Goal: Task Accomplishment & Management: Manage account settings

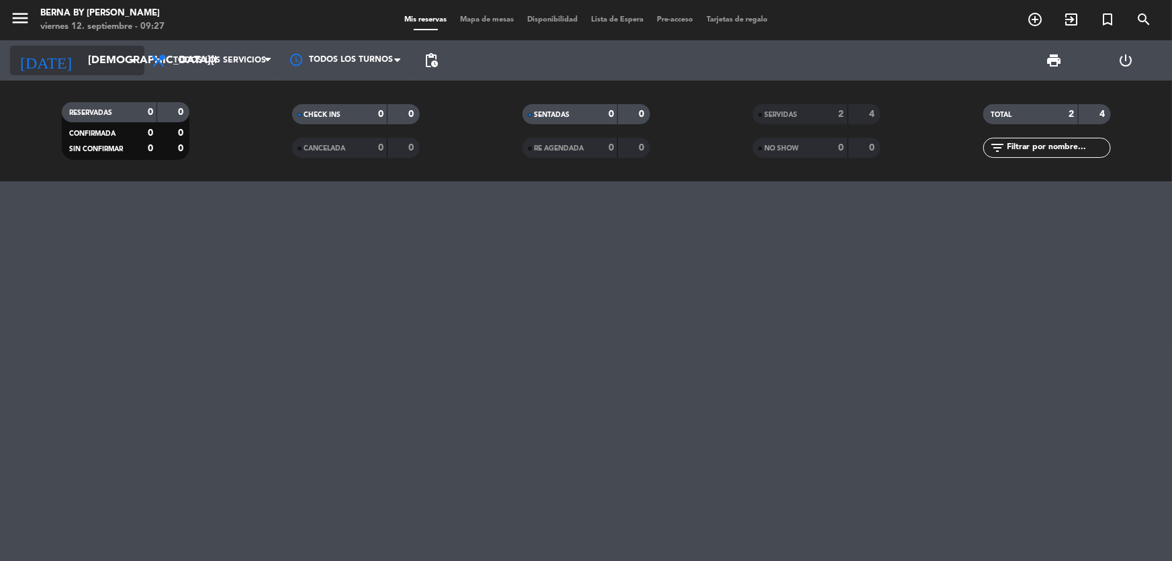
click at [115, 63] on input "[DEMOGRAPHIC_DATA][DATE]" at bounding box center [152, 61] width 142 height 26
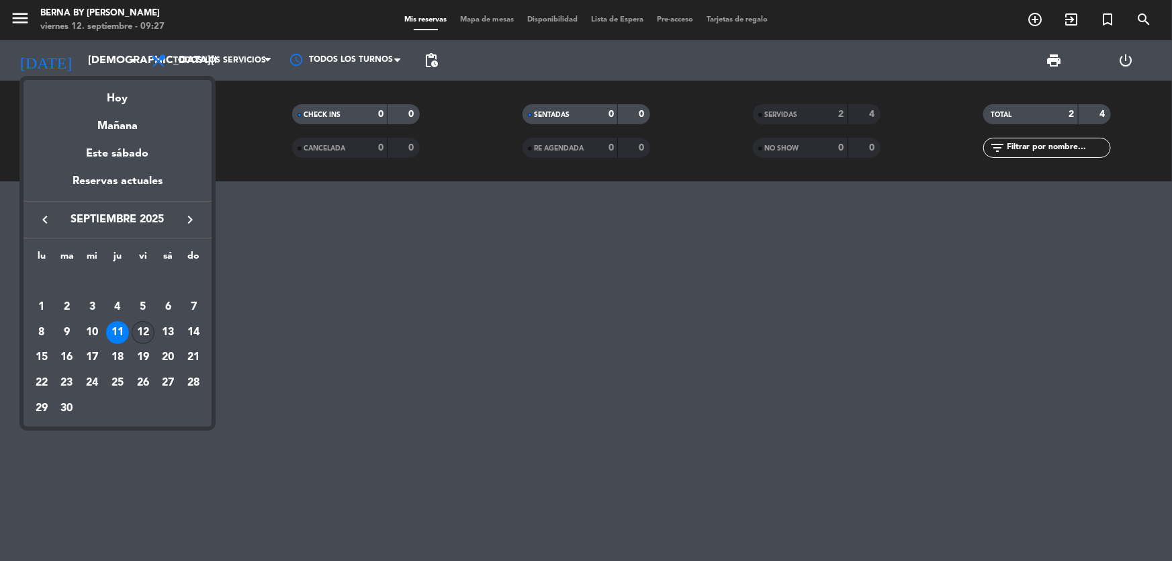
click at [150, 327] on div "12" at bounding box center [143, 332] width 23 height 23
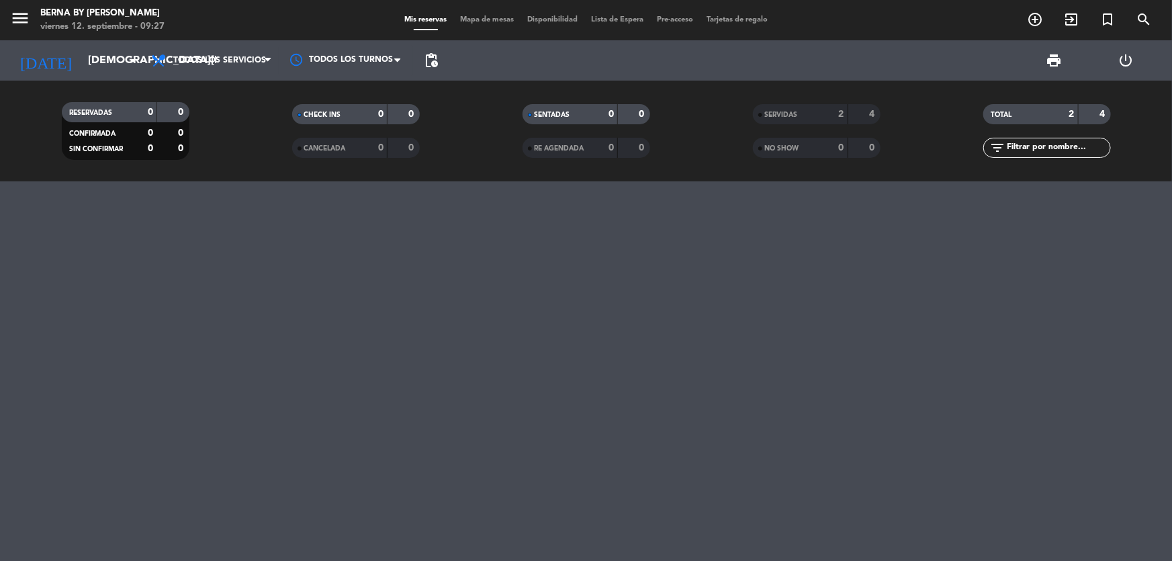
type input "[DATE]"
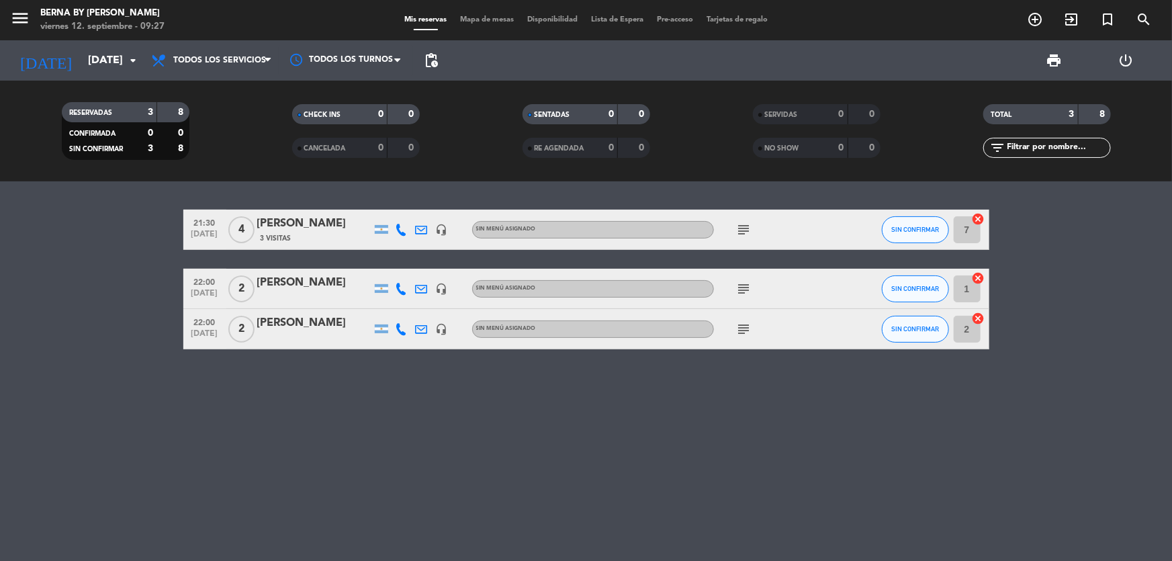
click at [295, 163] on div "CHECK INS 0 0 CANCELADA 0 0" at bounding box center [355, 131] width 230 height 74
click at [280, 234] on span "3 Visitas" at bounding box center [276, 238] width 31 height 11
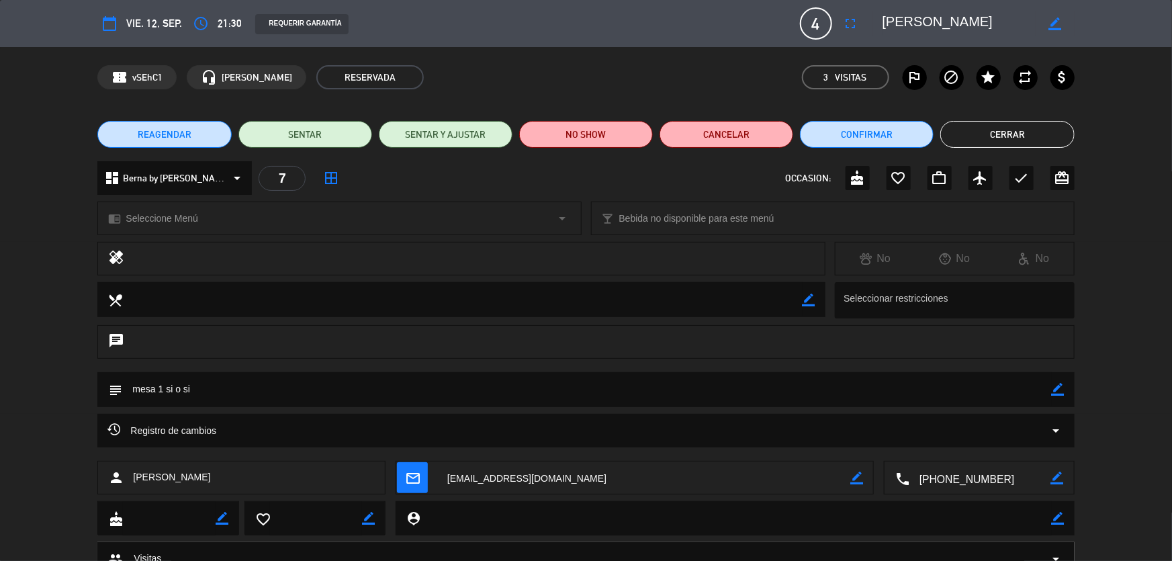
click at [1009, 134] on button "Cerrar" at bounding box center [1007, 134] width 134 height 27
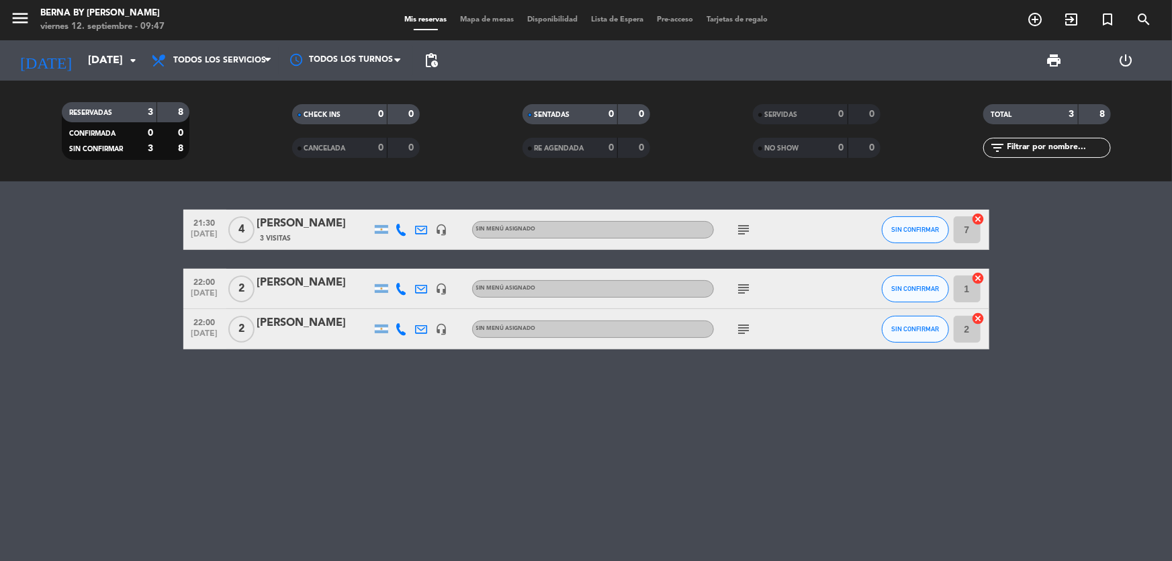
click at [736, 225] on icon "subject" at bounding box center [744, 230] width 16 height 16
click at [745, 288] on icon "subject" at bounding box center [744, 289] width 16 height 16
click at [737, 328] on icon "subject" at bounding box center [744, 329] width 16 height 16
click at [960, 233] on input "7" at bounding box center [967, 229] width 27 height 27
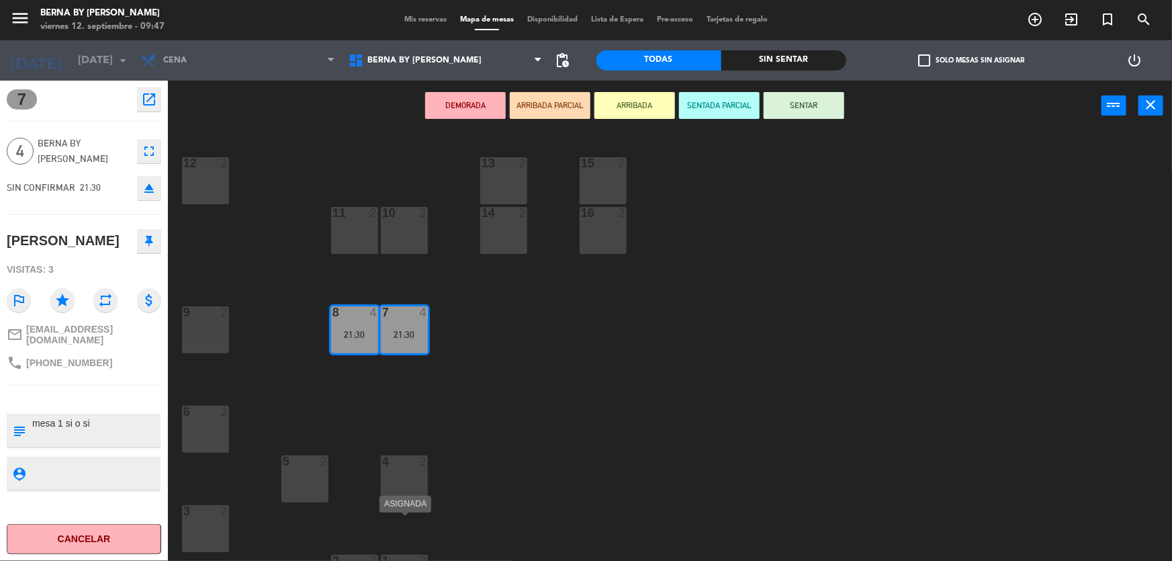
scroll to position [38, 0]
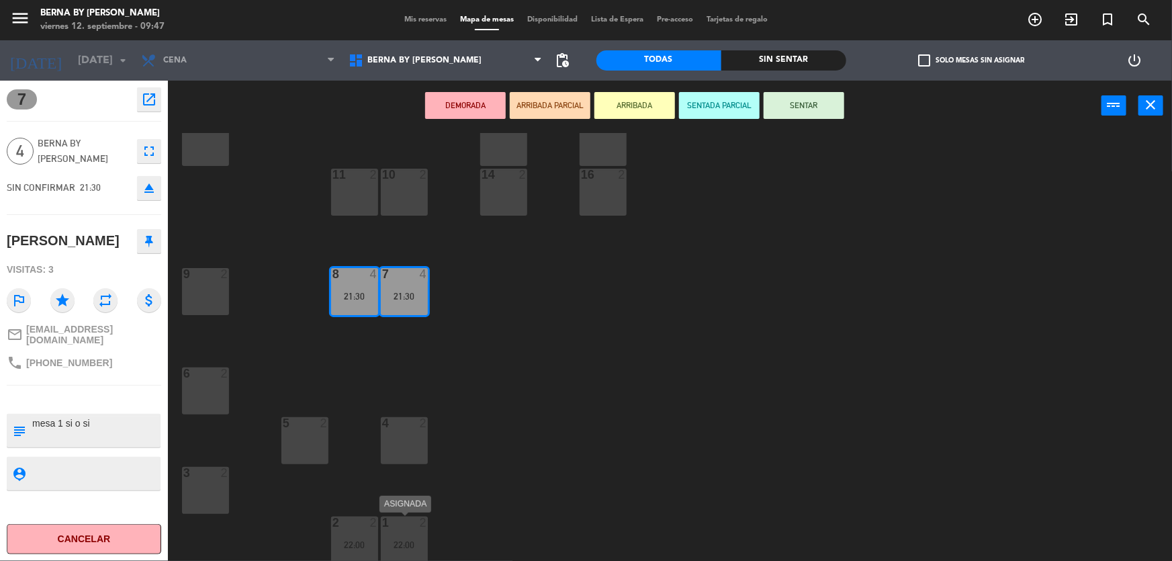
drag, startPoint x: 394, startPoint y: 533, endPoint x: 357, endPoint y: 534, distance: 36.3
click at [392, 533] on div "1 2 22:00" at bounding box center [404, 540] width 47 height 47
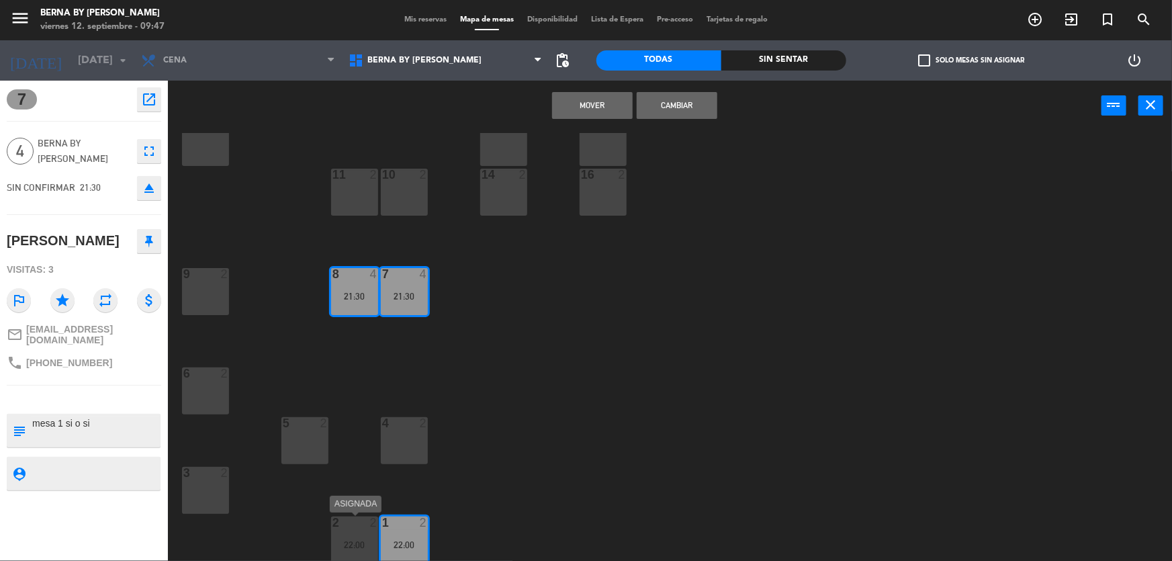
click at [357, 534] on div "2 2 22:00" at bounding box center [354, 540] width 47 height 47
click at [676, 99] on button "Cambiar" at bounding box center [677, 105] width 81 height 27
click at [653, 110] on button "Cambiar" at bounding box center [634, 105] width 81 height 27
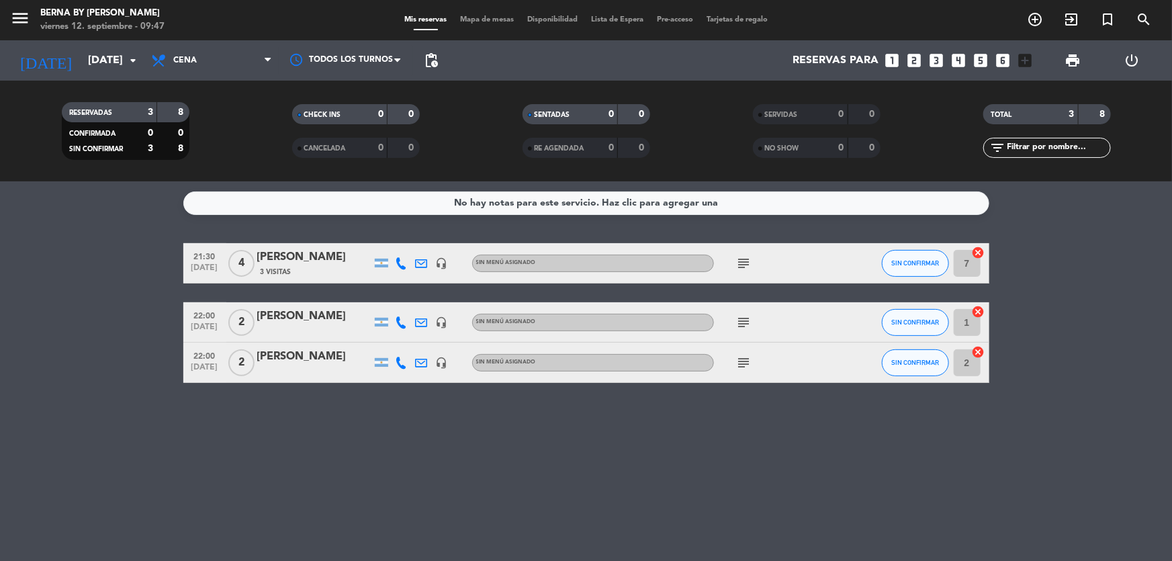
click at [967, 264] on input "7" at bounding box center [967, 263] width 27 height 27
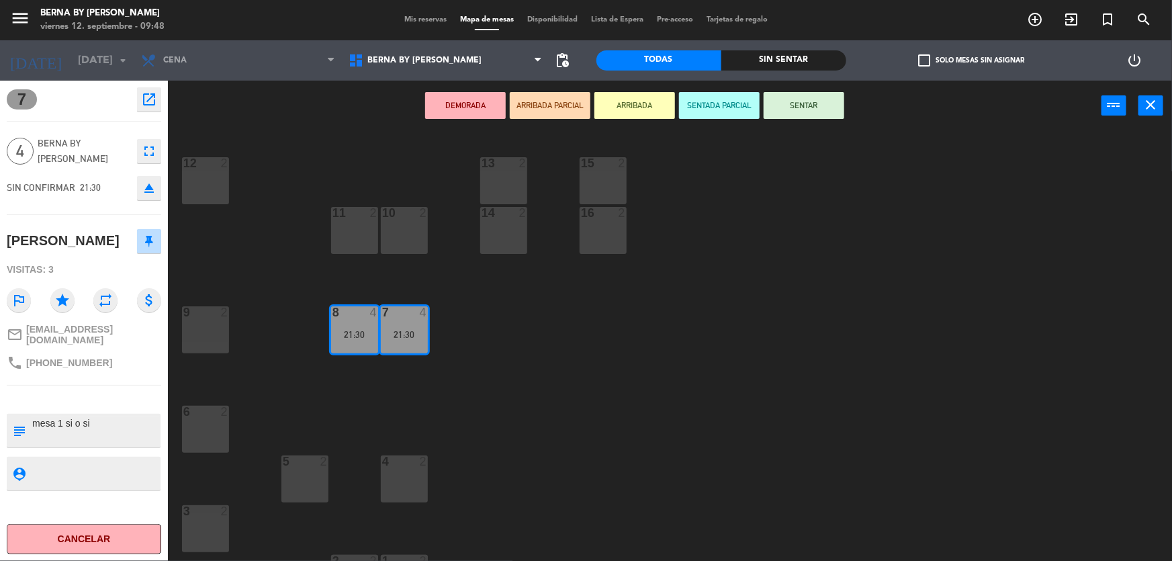
scroll to position [38, 0]
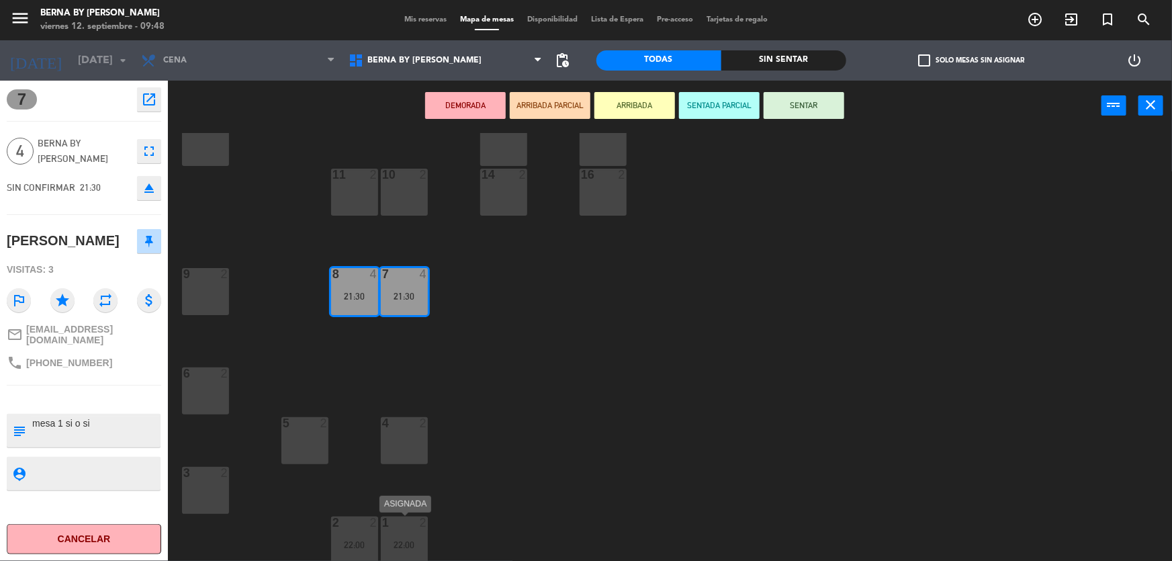
click at [396, 542] on div "22:00" at bounding box center [404, 544] width 47 height 9
click at [346, 530] on div "2 2 22:00" at bounding box center [354, 540] width 47 height 47
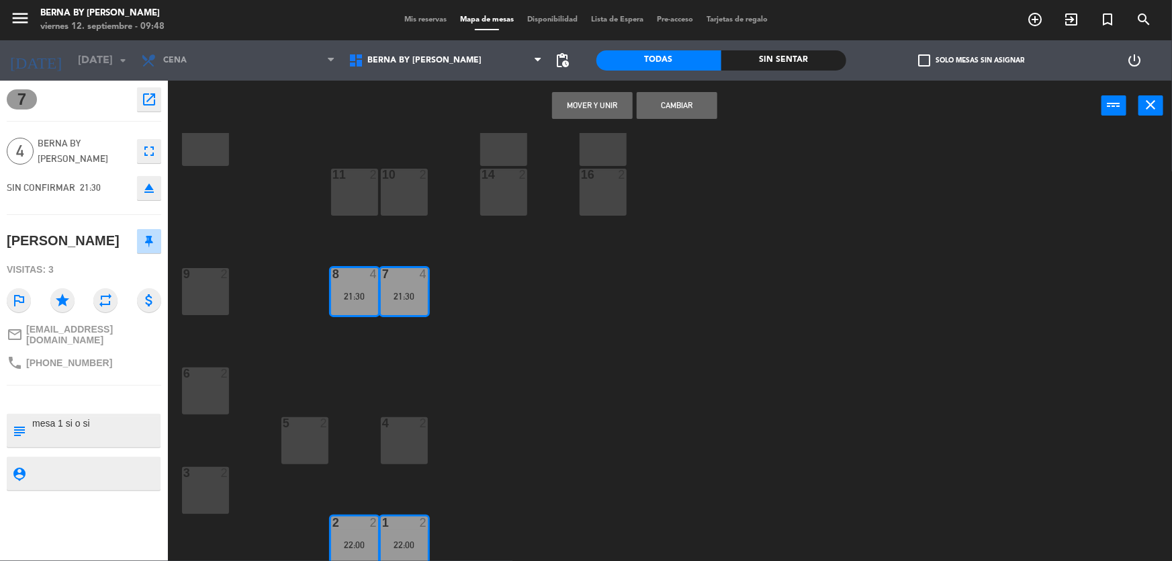
click at [659, 98] on button "Cambiar" at bounding box center [677, 105] width 81 height 27
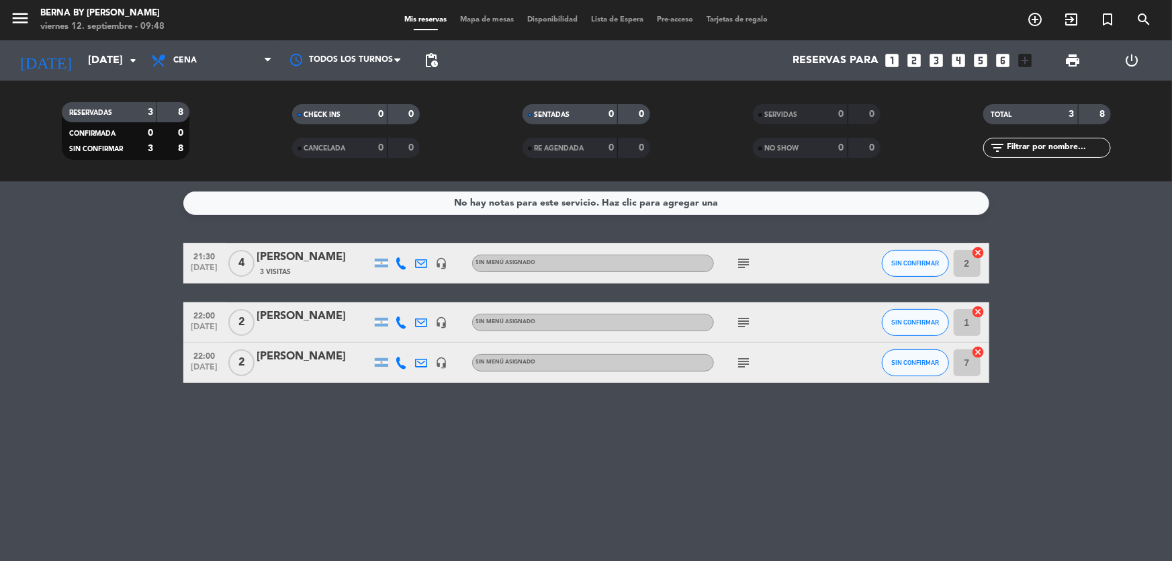
click at [967, 263] on input "2" at bounding box center [967, 263] width 27 height 27
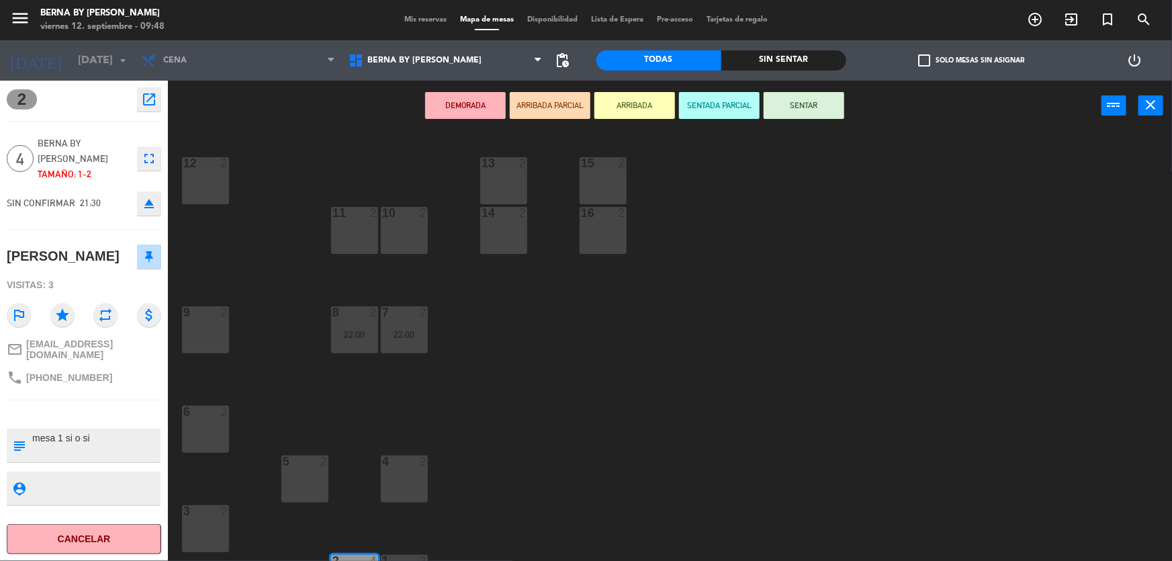
scroll to position [38, 0]
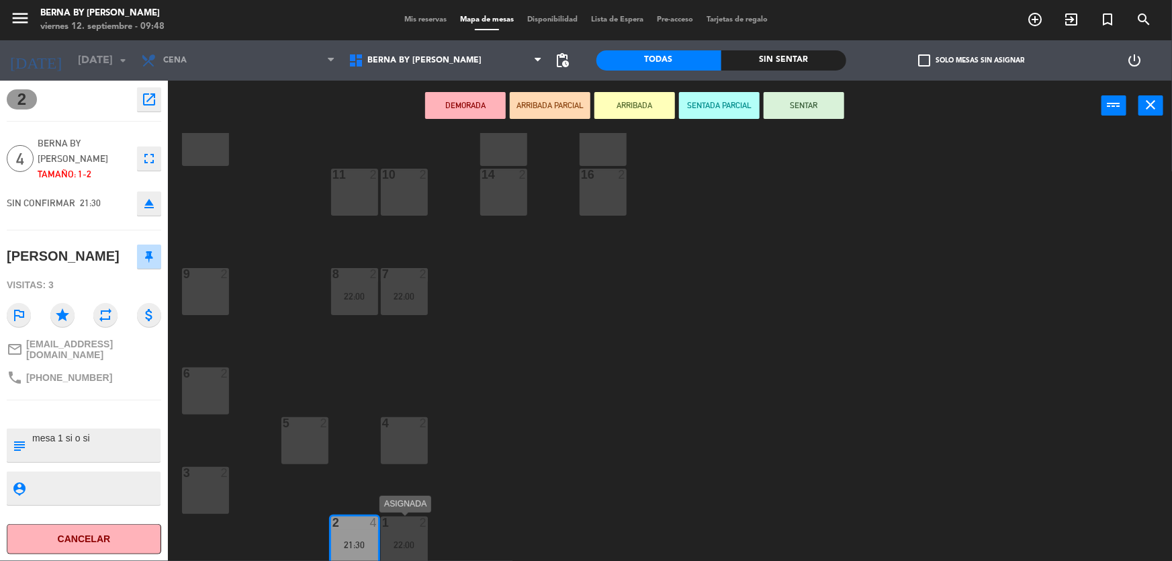
click at [404, 536] on div "1 2 22:00" at bounding box center [404, 540] width 47 height 47
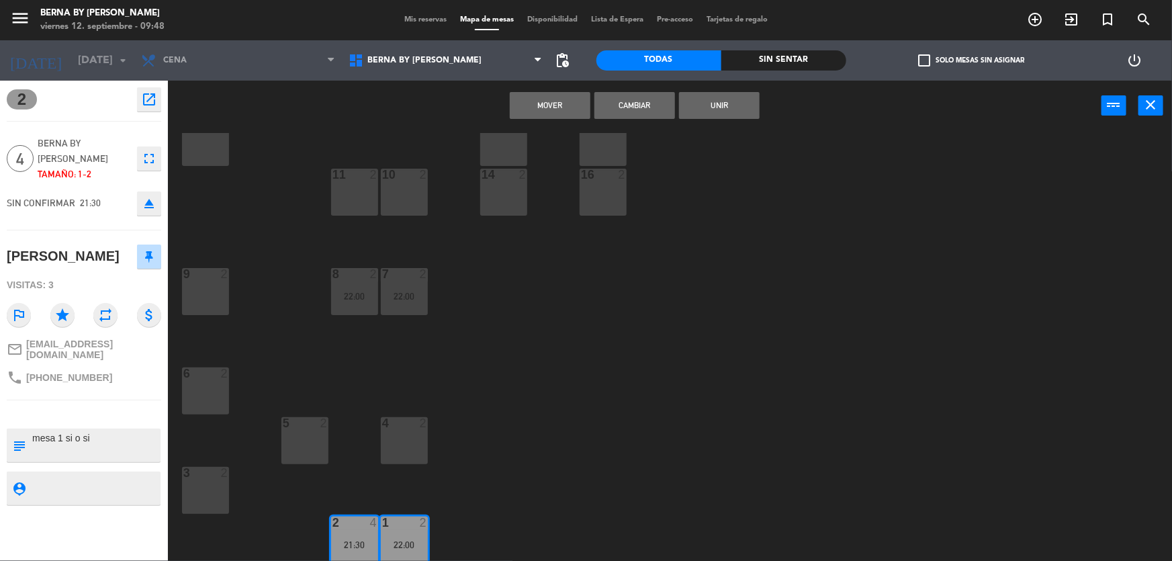
click at [363, 537] on div "2 4 21:30" at bounding box center [354, 540] width 47 height 47
click at [421, 439] on div "4 2" at bounding box center [404, 440] width 47 height 47
click at [309, 412] on div "13 2 12 2 15 2 11 2 10 2 14 2 16 2 7 2 22:00 9 2 8 2 22:00 6 2 4 2 5 2 3 2 1 2 …" at bounding box center [675, 348] width 993 height 430
drag, startPoint x: 309, startPoint y: 437, endPoint x: 352, endPoint y: 537, distance: 109.5
click at [310, 438] on div "5 2" at bounding box center [304, 440] width 47 height 47
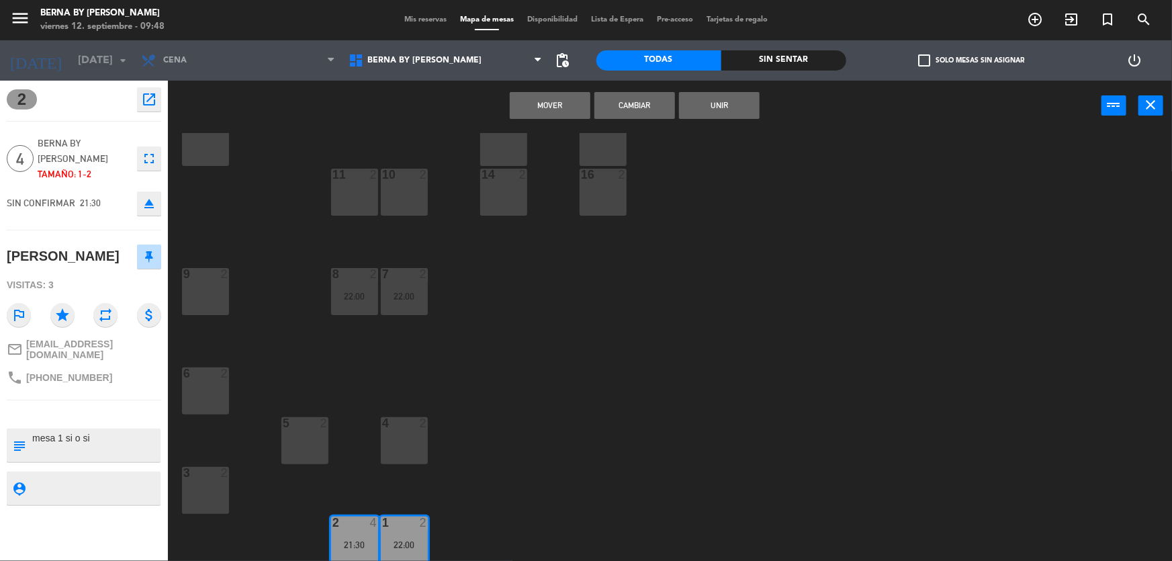
click at [342, 526] on div "2" at bounding box center [332, 523] width 22 height 12
click at [397, 551] on div "1 2 22:00" at bounding box center [404, 540] width 47 height 47
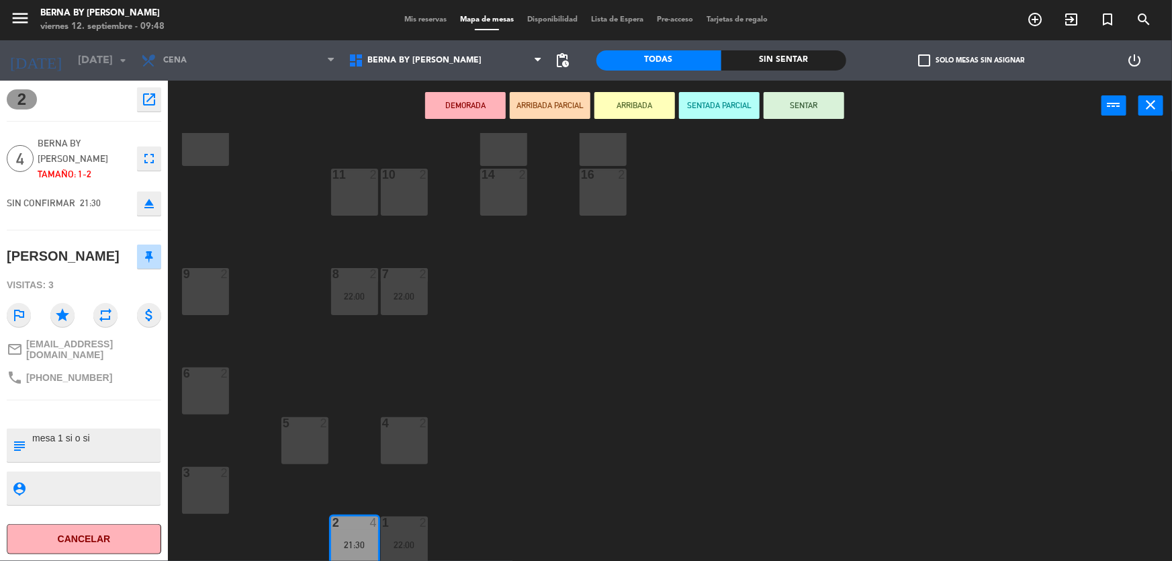
click at [394, 540] on div "22:00" at bounding box center [404, 544] width 47 height 9
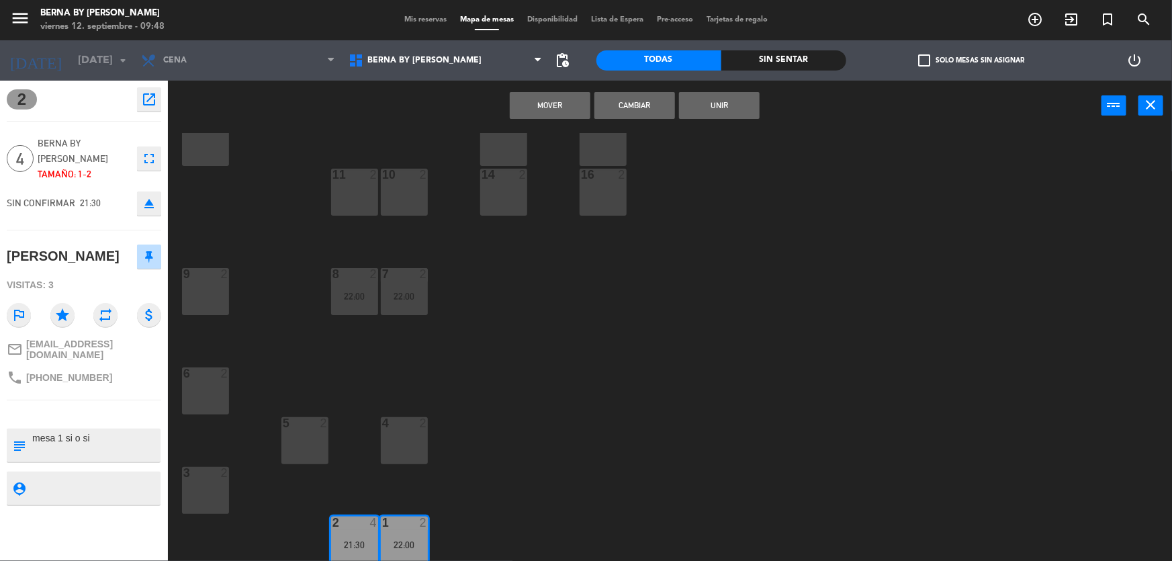
click at [651, 103] on button "Cambiar" at bounding box center [634, 105] width 81 height 27
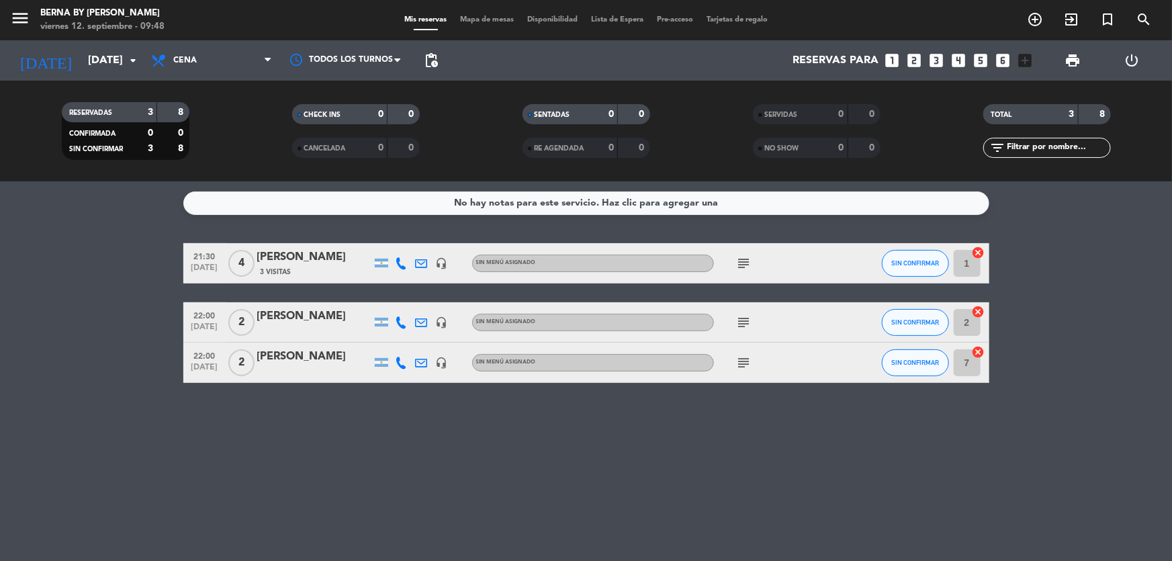
click at [966, 324] on input "2" at bounding box center [967, 322] width 27 height 27
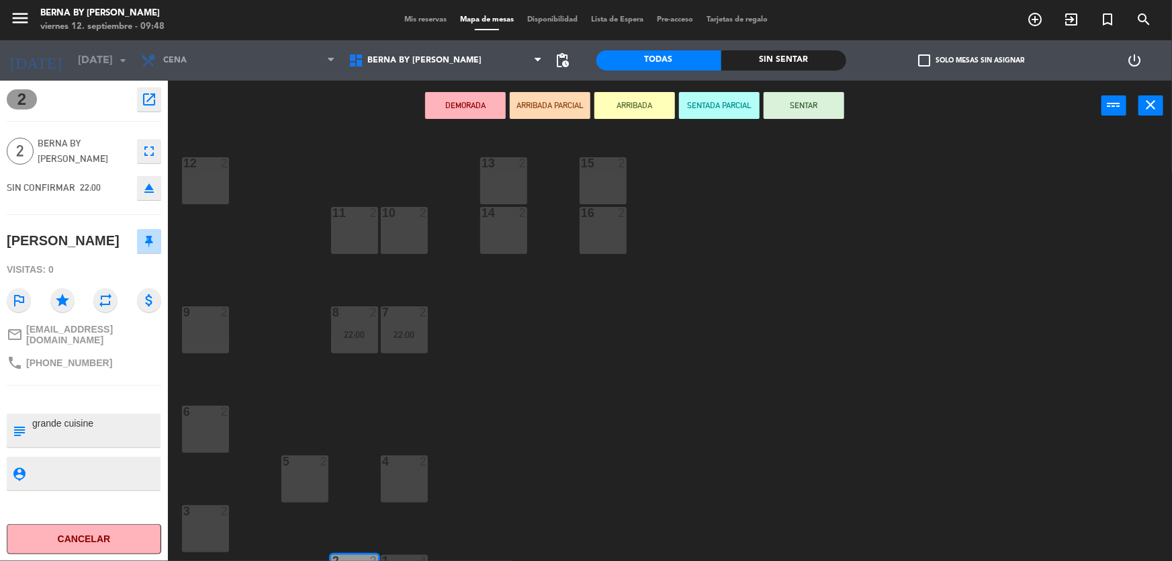
click at [191, 337] on div "9 2" at bounding box center [205, 329] width 47 height 47
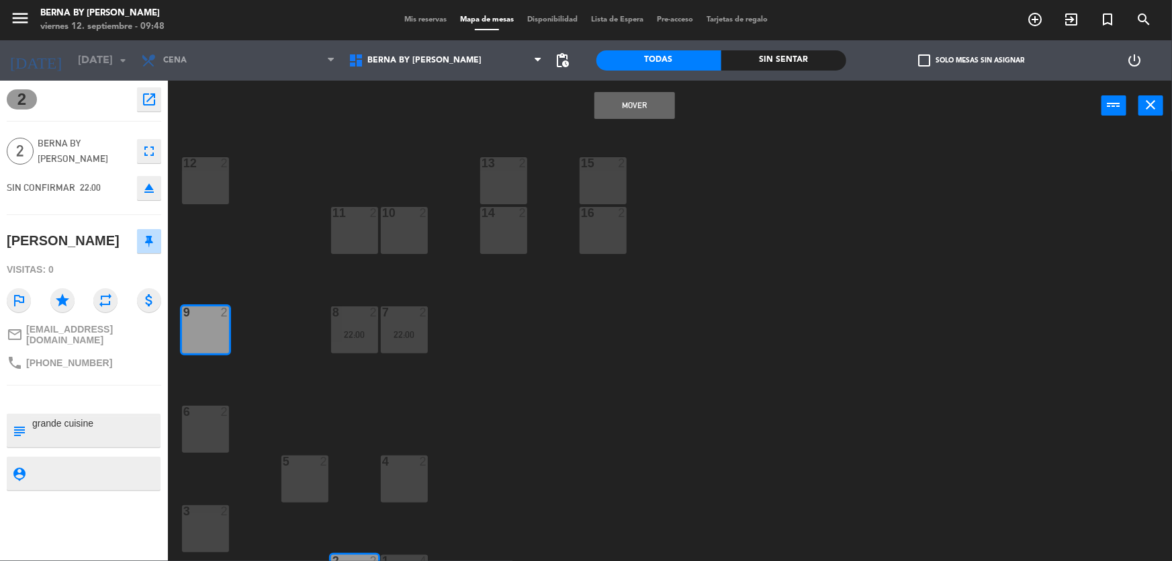
click at [590, 110] on div "Mover power_input close" at bounding box center [635, 106] width 934 height 51
click at [611, 103] on button "Mover" at bounding box center [634, 105] width 81 height 27
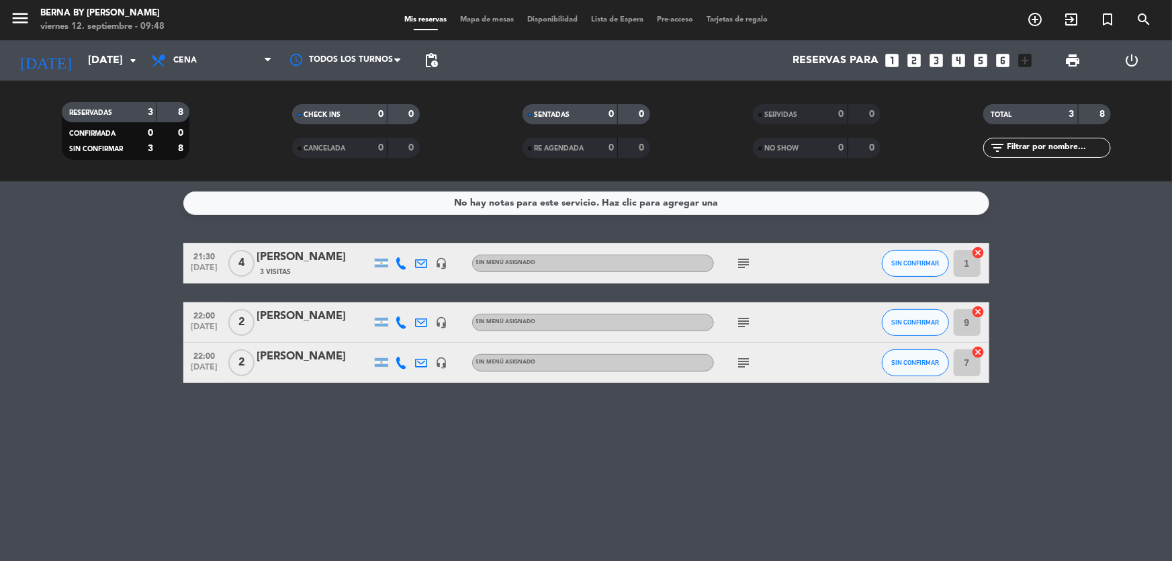
click at [971, 361] on input "7" at bounding box center [967, 362] width 27 height 27
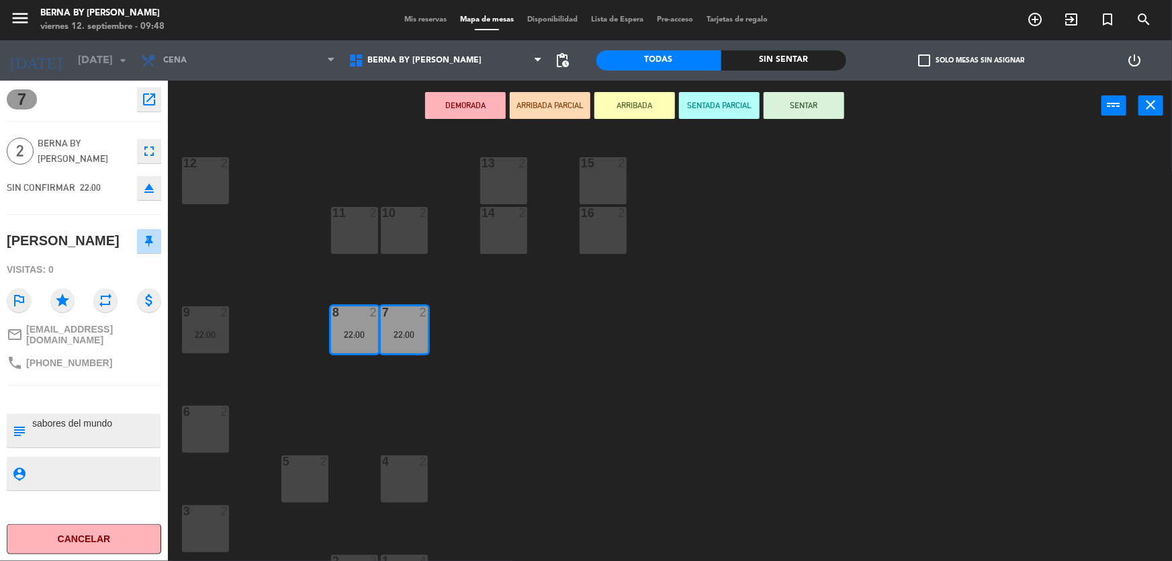
click at [205, 168] on div at bounding box center [205, 163] width 22 height 12
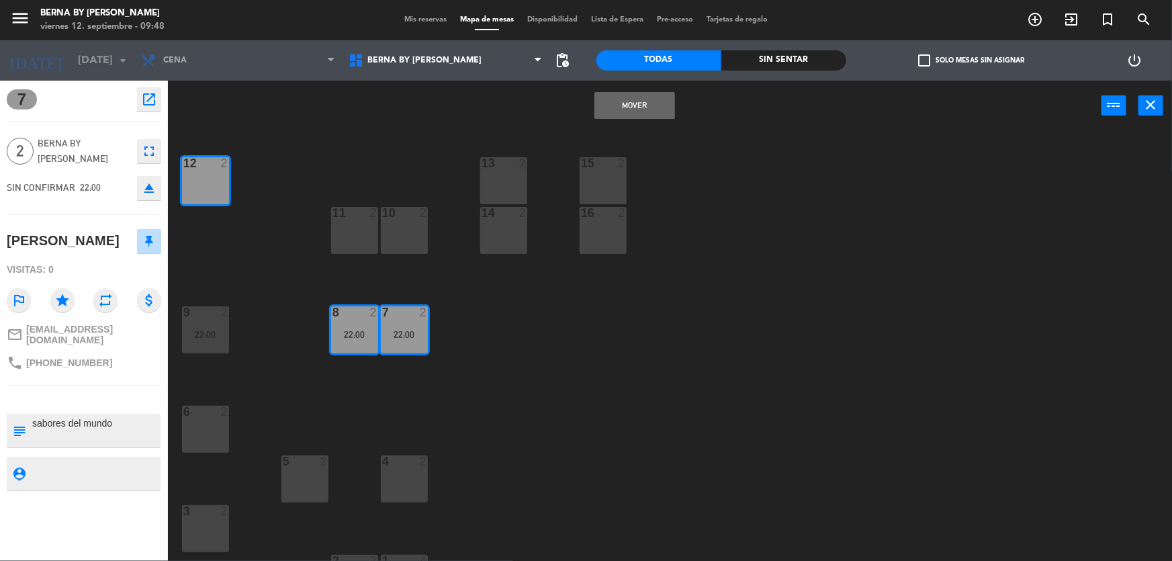
click at [615, 107] on button "Mover" at bounding box center [634, 105] width 81 height 27
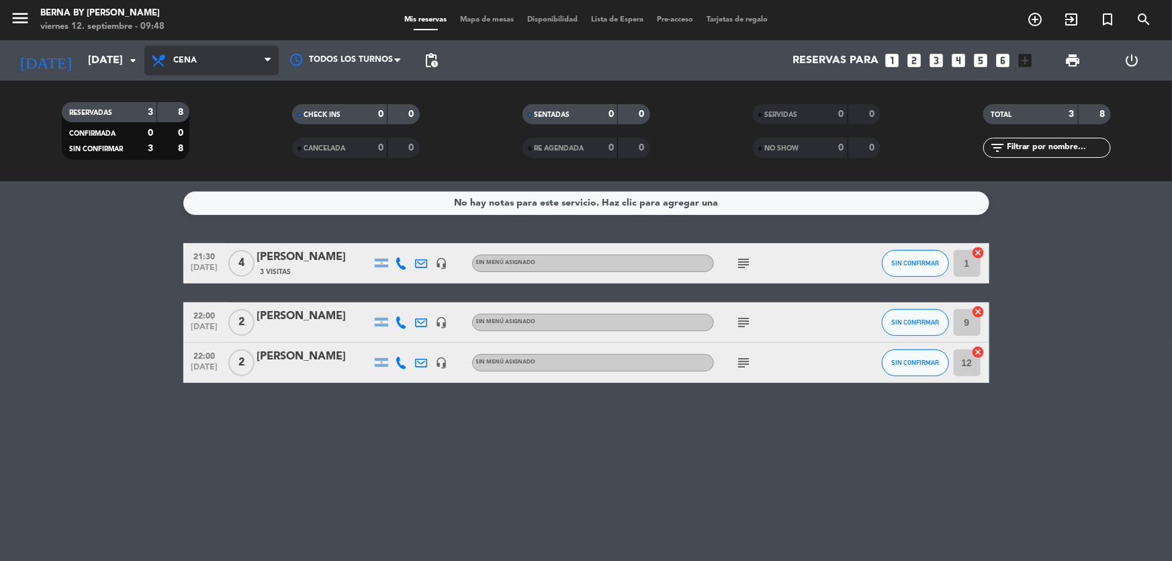
click at [227, 57] on span "Cena" at bounding box center [211, 61] width 134 height 30
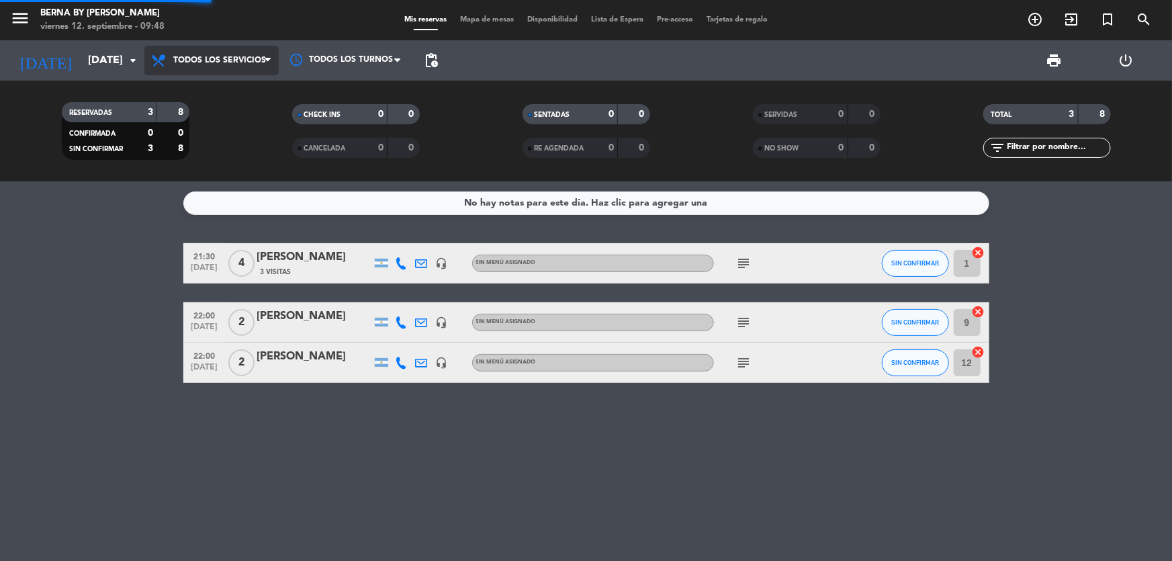
click at [224, 87] on div "menu Berna by [PERSON_NAME] 12. septiembre - 09:48 Mis reservas Mapa de mesas D…" at bounding box center [586, 90] width 1172 height 181
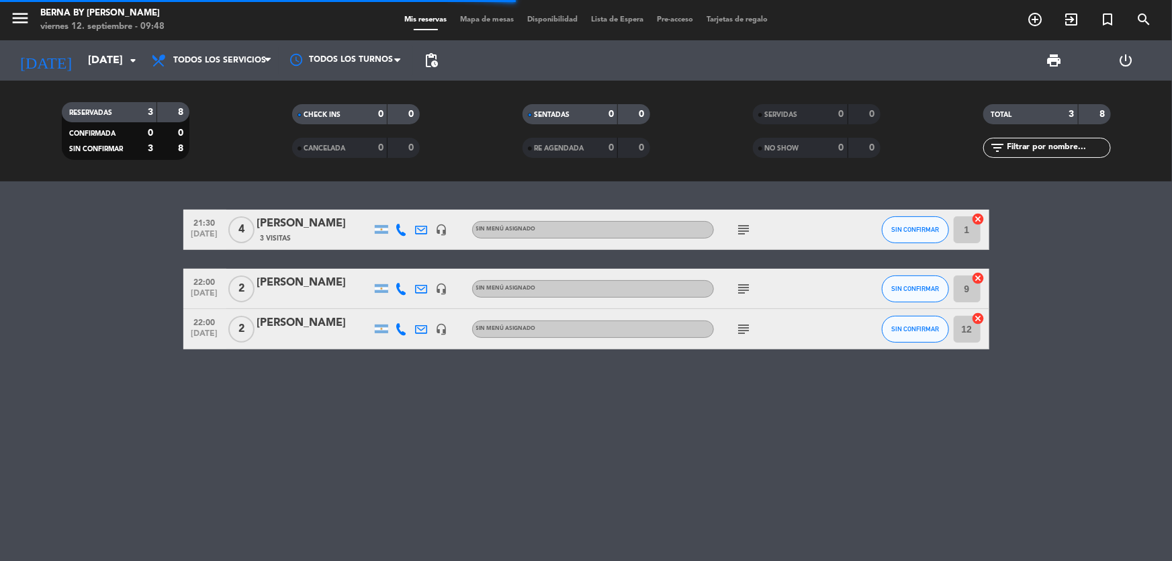
click at [230, 109] on filter-checkbox "RESERVADAS 3 8 CONFIRMADA 0 0 SIN CONFIRMAR 3 8" at bounding box center [125, 131] width 230 height 58
click at [96, 217] on bookings-row "21:30 [DATE] 4 [PERSON_NAME] 3 Visitas headset_mic Sin menú asignado subject SI…" at bounding box center [586, 280] width 1172 height 140
